Goal: Check status: Check status

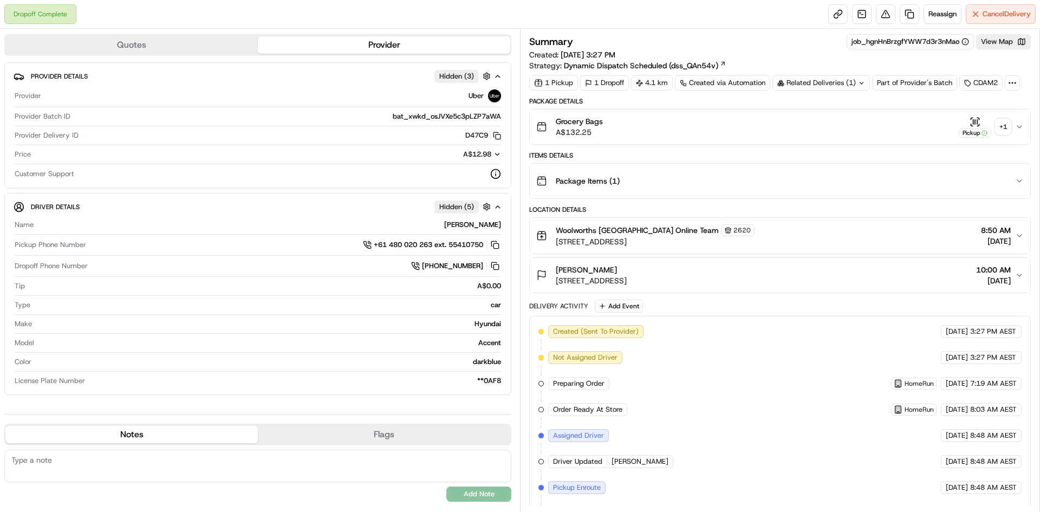
click at [1002, 131] on div "+ 1" at bounding box center [1003, 126] width 15 height 15
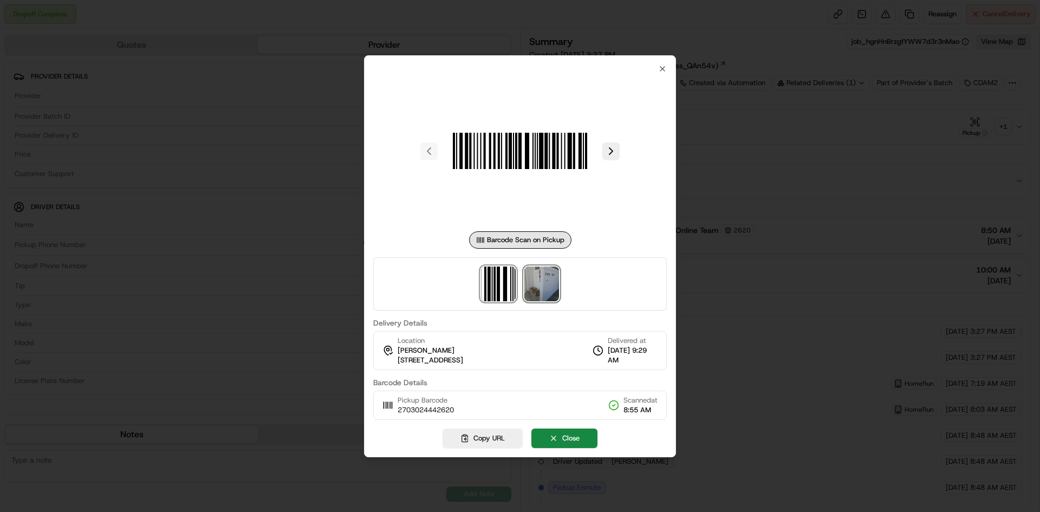
click at [558, 292] on img at bounding box center [542, 284] width 35 height 35
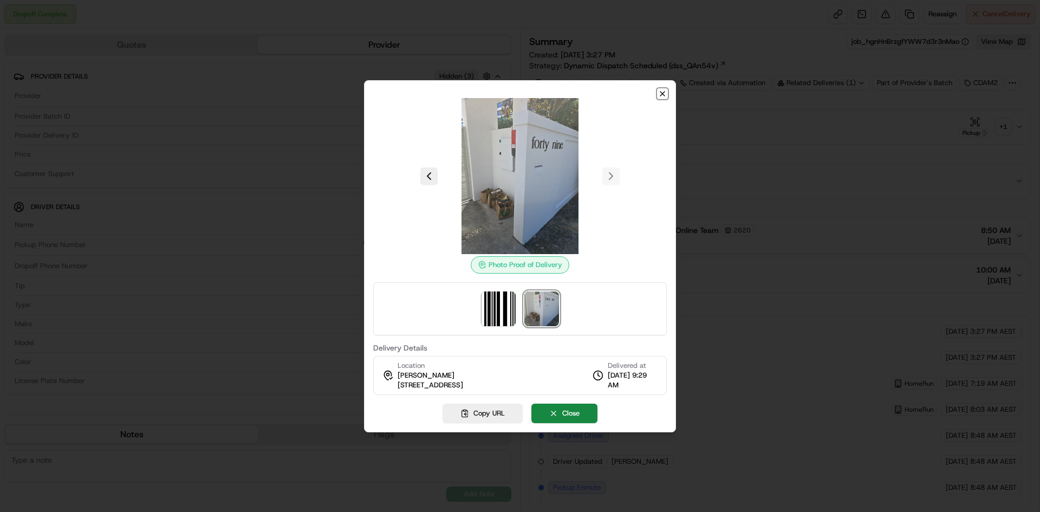
click at [663, 96] on icon "button" at bounding box center [662, 93] width 9 height 9
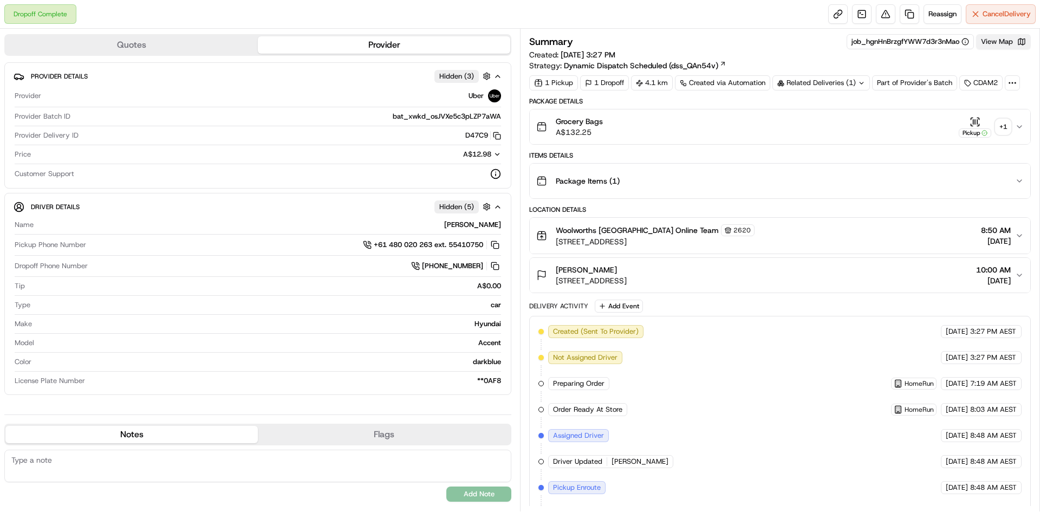
click at [990, 43] on button "View Map" at bounding box center [1004, 41] width 55 height 15
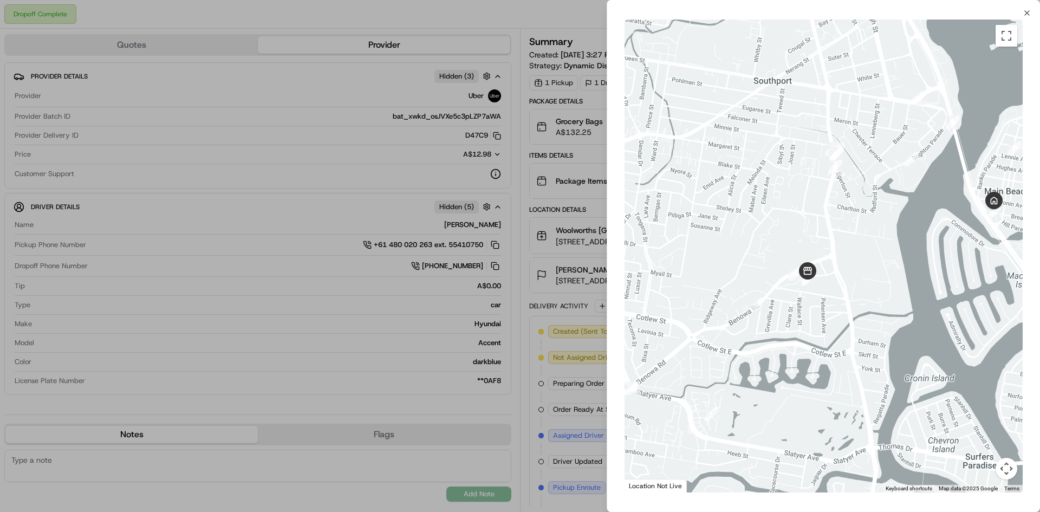
click at [1022, 16] on div "Close To navigate the map with touch gestures double-tap and hold your finger o…" at bounding box center [824, 256] width 434 height 512
click at [1028, 16] on icon "button" at bounding box center [1027, 13] width 9 height 9
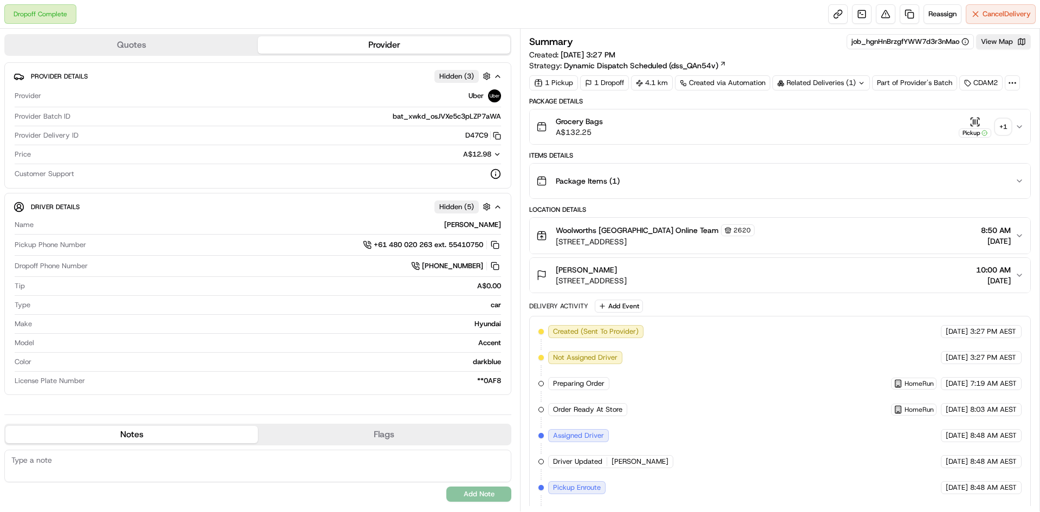
click at [859, 86] on icon at bounding box center [861, 83] width 7 height 7
click at [1000, 127] on div "+ 1" at bounding box center [1003, 126] width 15 height 15
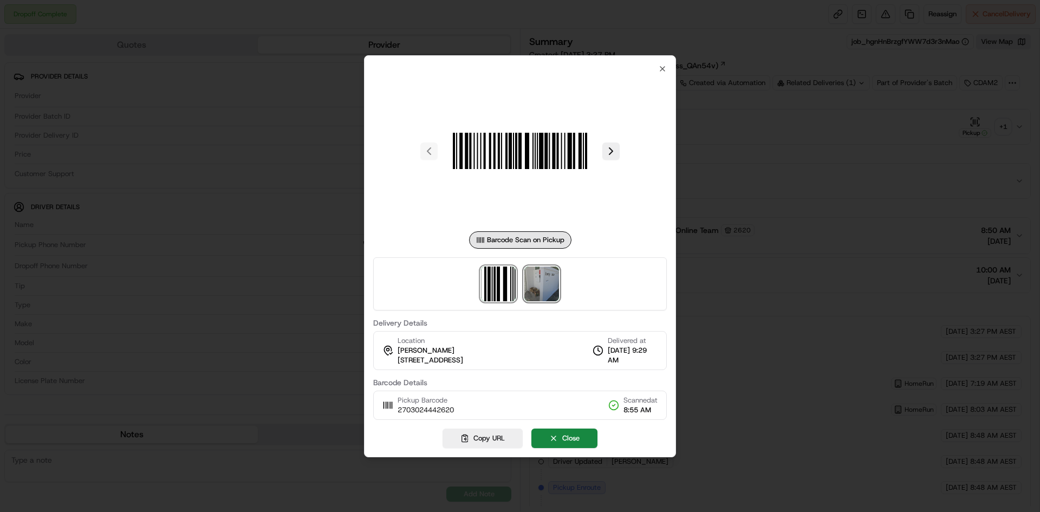
click at [539, 290] on img at bounding box center [542, 284] width 35 height 35
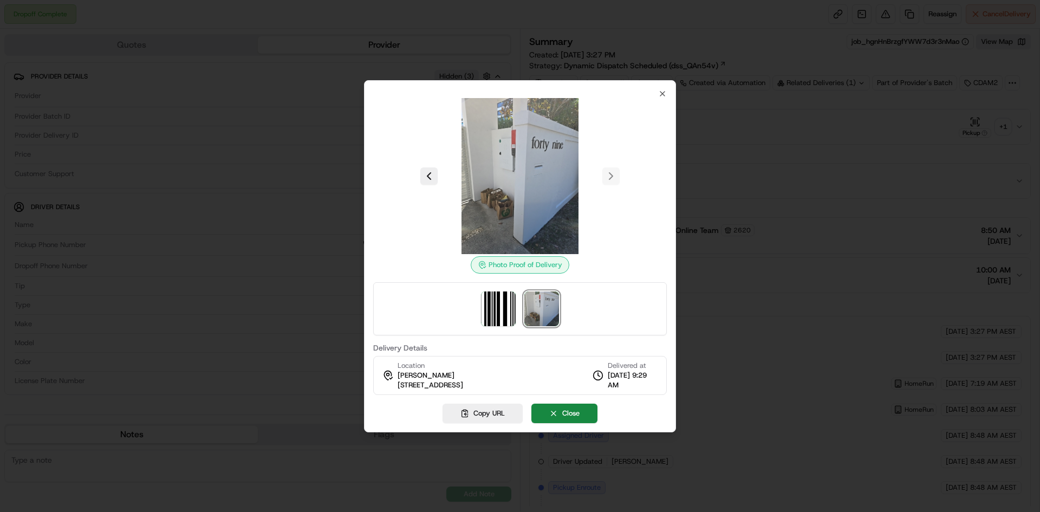
drag, startPoint x: 507, startPoint y: 1, endPoint x: 826, endPoint y: 41, distance: 322.2
click at [826, 41] on div at bounding box center [520, 256] width 1040 height 512
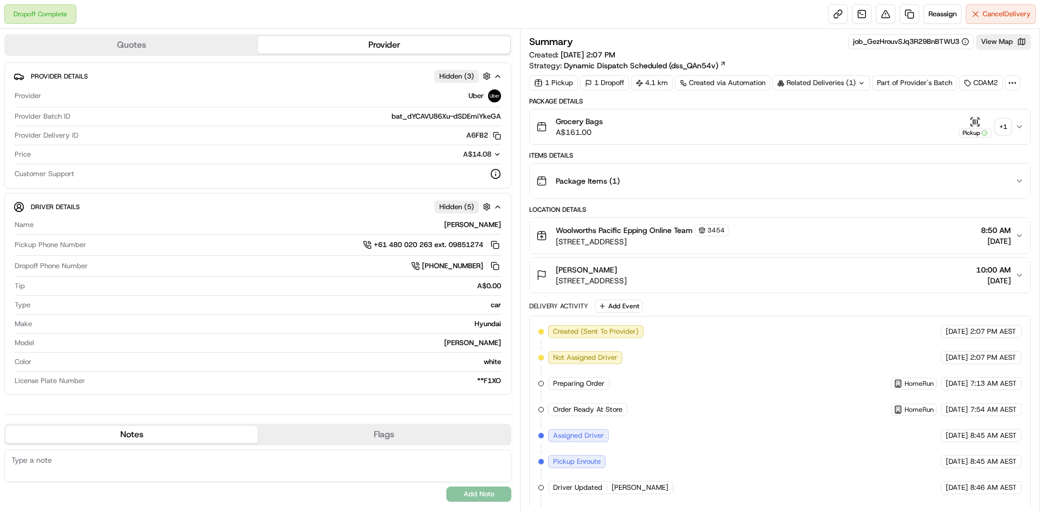
click at [1005, 128] on div "+ 1" at bounding box center [1003, 126] width 15 height 15
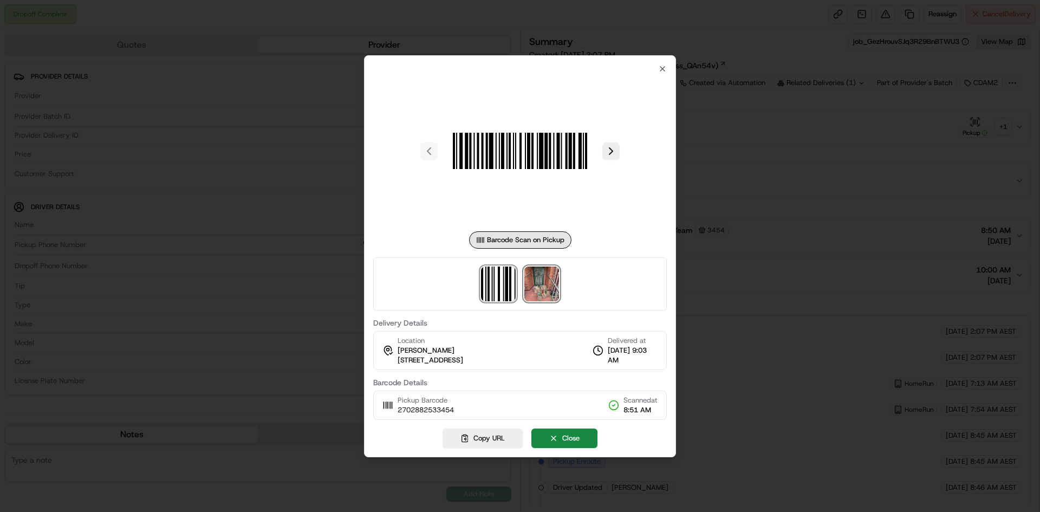
click at [544, 288] on img at bounding box center [542, 284] width 35 height 35
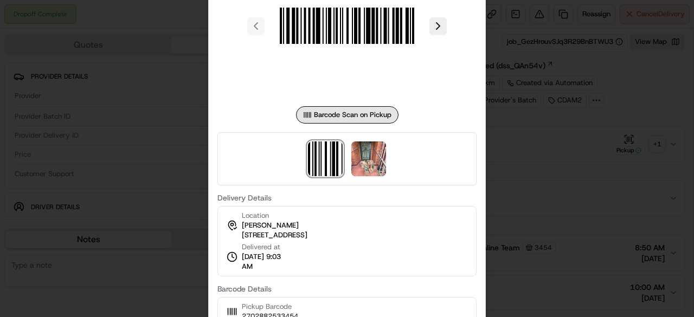
drag, startPoint x: 357, startPoint y: 0, endPoint x: 501, endPoint y: 182, distance: 232.2
click at [501, 182] on div at bounding box center [347, 158] width 694 height 317
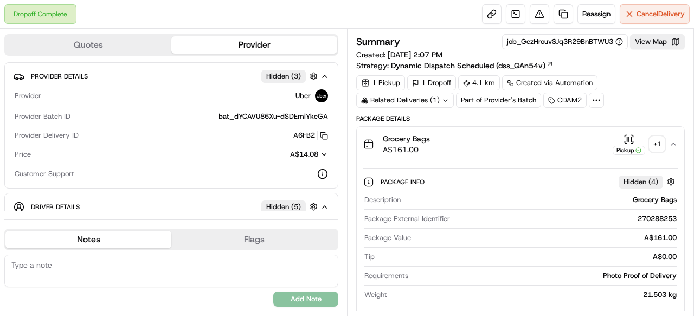
click at [449, 99] on div "Related Deliveries (1)" at bounding box center [405, 100] width 98 height 15
click at [654, 139] on div "+ 1" at bounding box center [656, 144] width 15 height 15
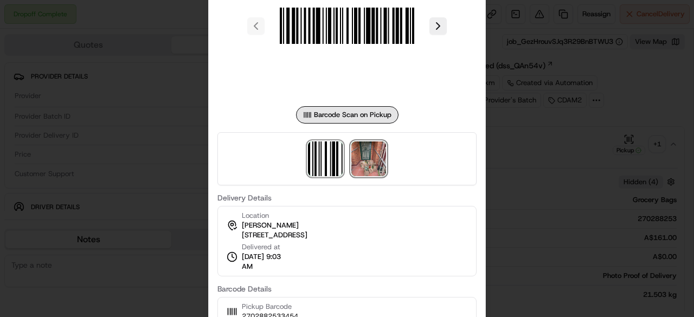
click at [374, 156] on img at bounding box center [368, 158] width 35 height 35
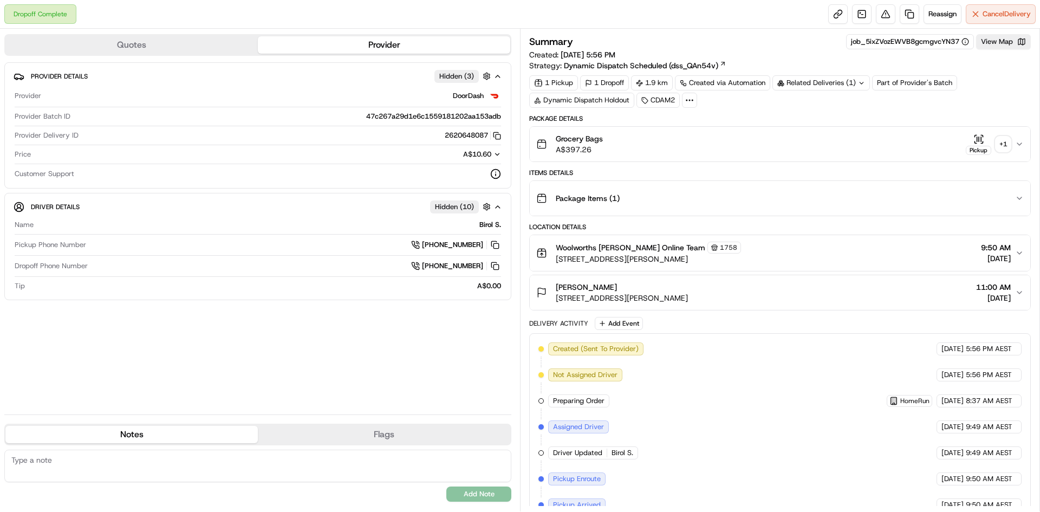
click at [1004, 147] on div "+ 1" at bounding box center [1003, 144] width 15 height 15
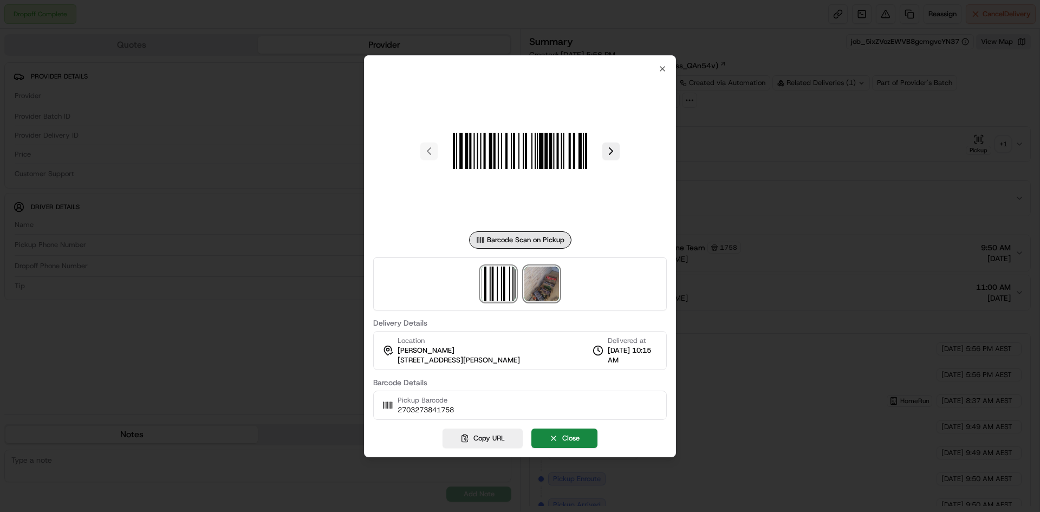
click at [542, 283] on img at bounding box center [542, 284] width 35 height 35
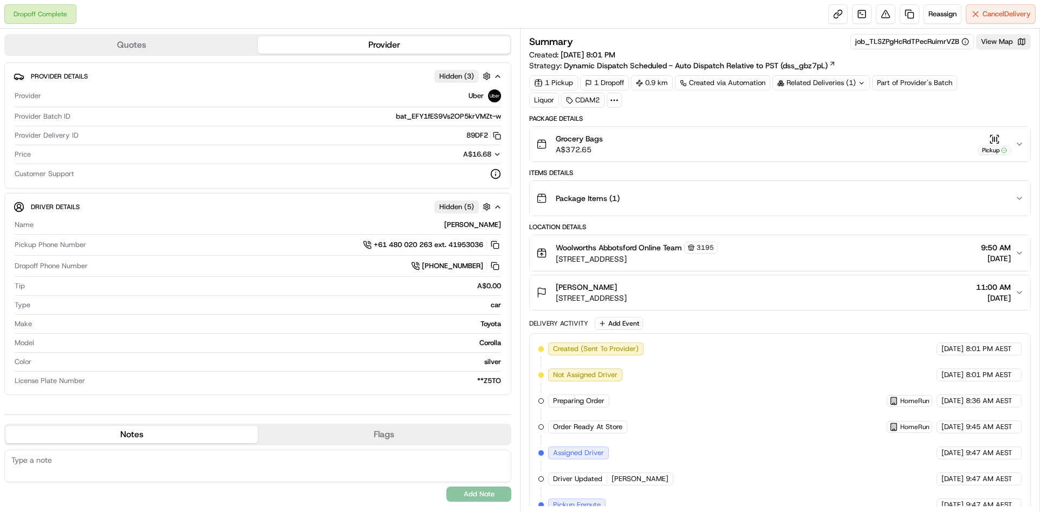
click at [864, 82] on icon at bounding box center [861, 83] width 7 height 7
